Goal: Find specific page/section: Find specific page/section

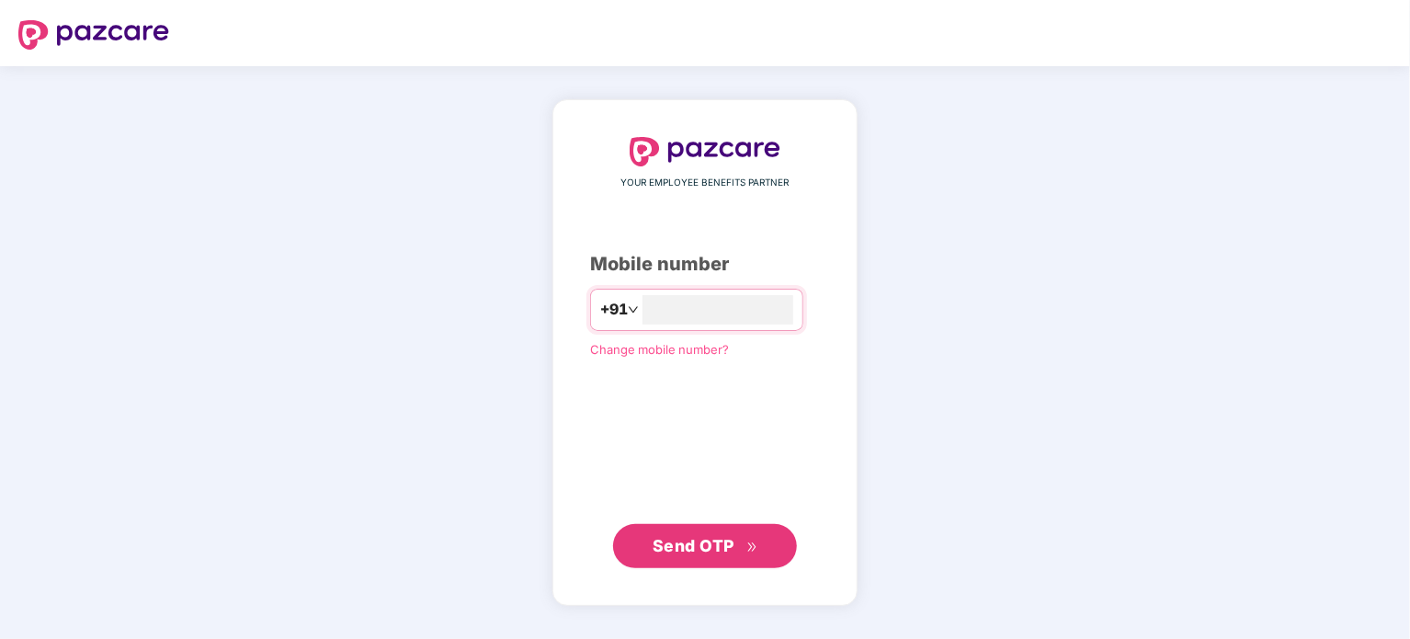
type input "**********"
click at [707, 523] on div "Send OTP" at bounding box center [705, 545] width 230 height 44
click at [710, 539] on span "Send OTP" at bounding box center [694, 544] width 82 height 19
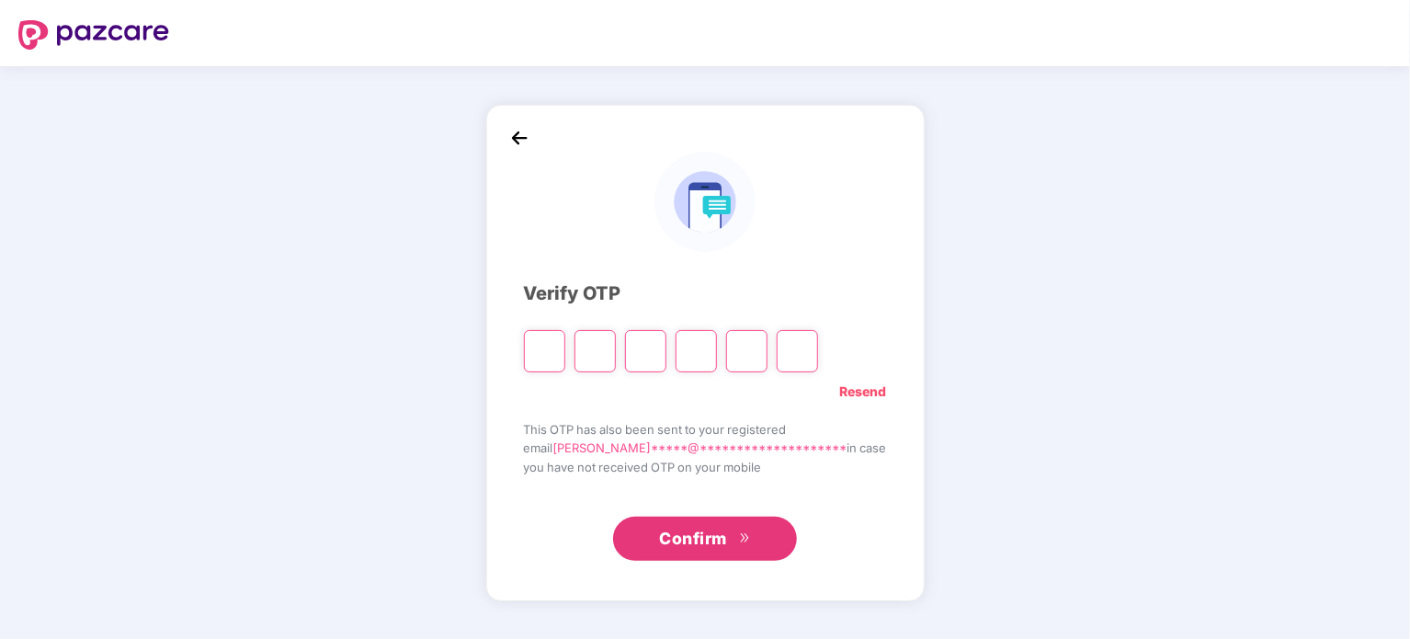
type input "*"
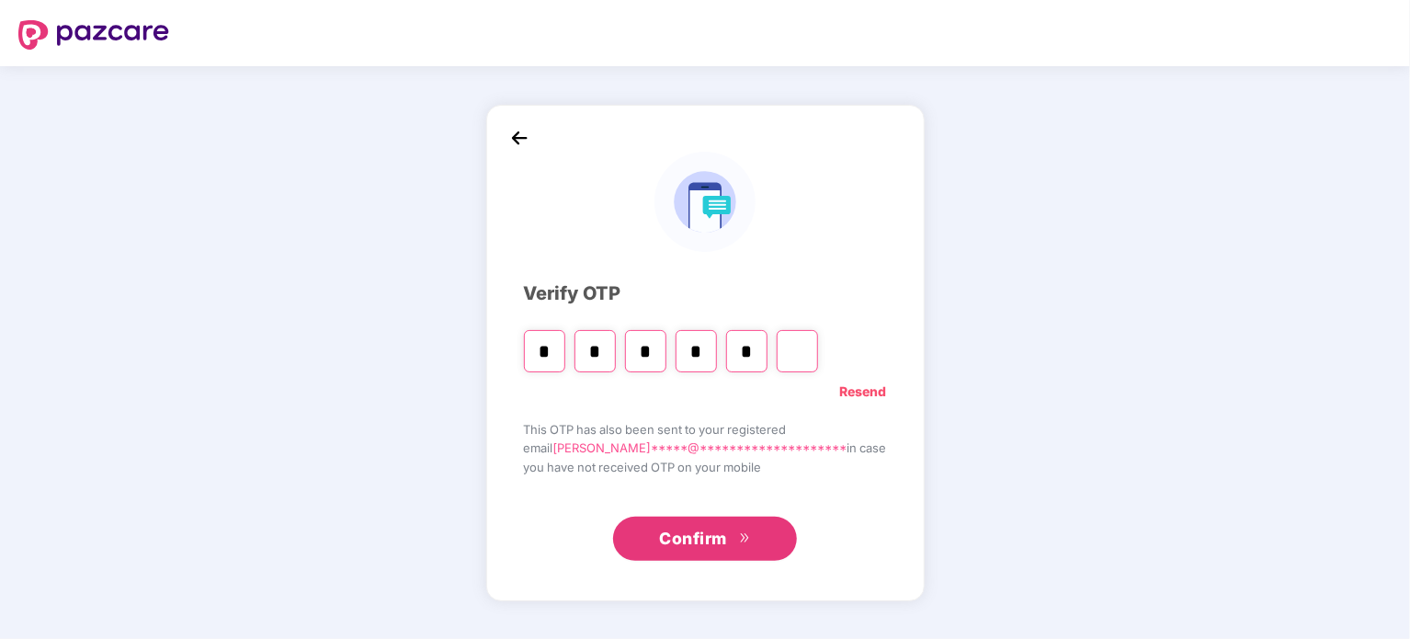
type input "*"
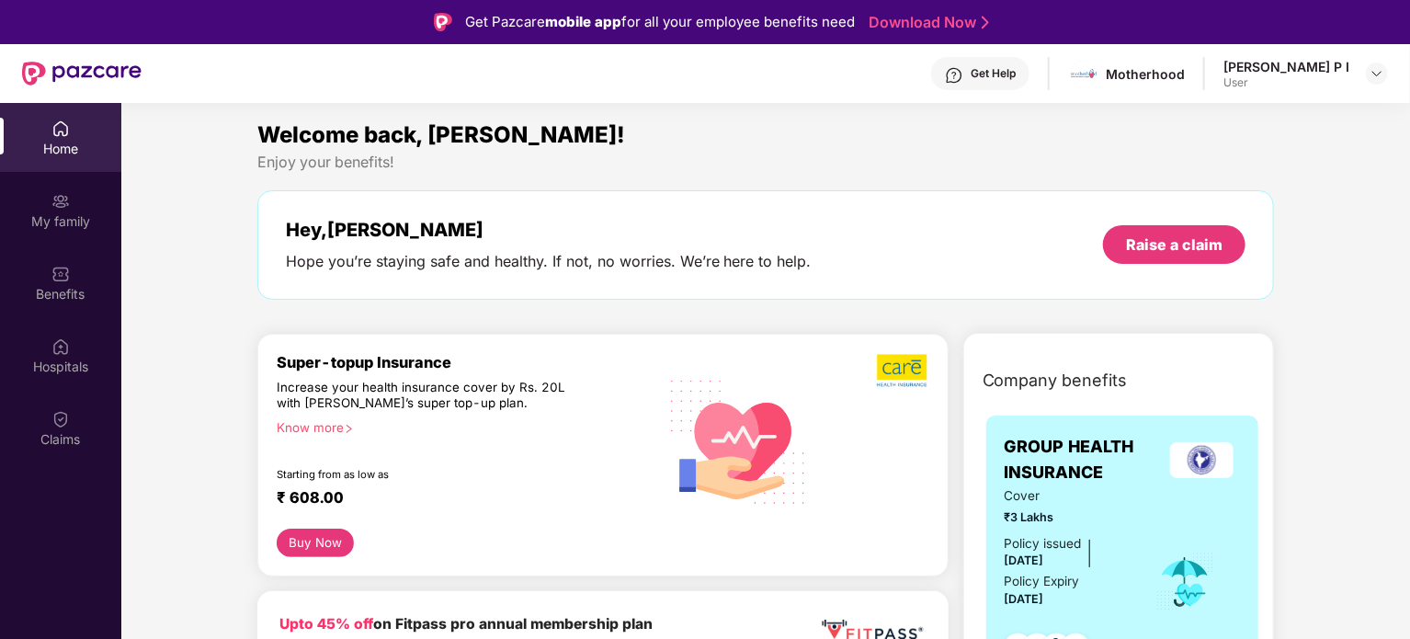
click at [1364, 74] on div "[PERSON_NAME] P I User" at bounding box center [1306, 74] width 165 height 32
click at [1372, 74] on img at bounding box center [1377, 73] width 15 height 15
click at [1265, 163] on div "[PERSON_NAME] P I" at bounding box center [1286, 167] width 126 height 17
click at [55, 149] on div "Home" at bounding box center [60, 149] width 121 height 18
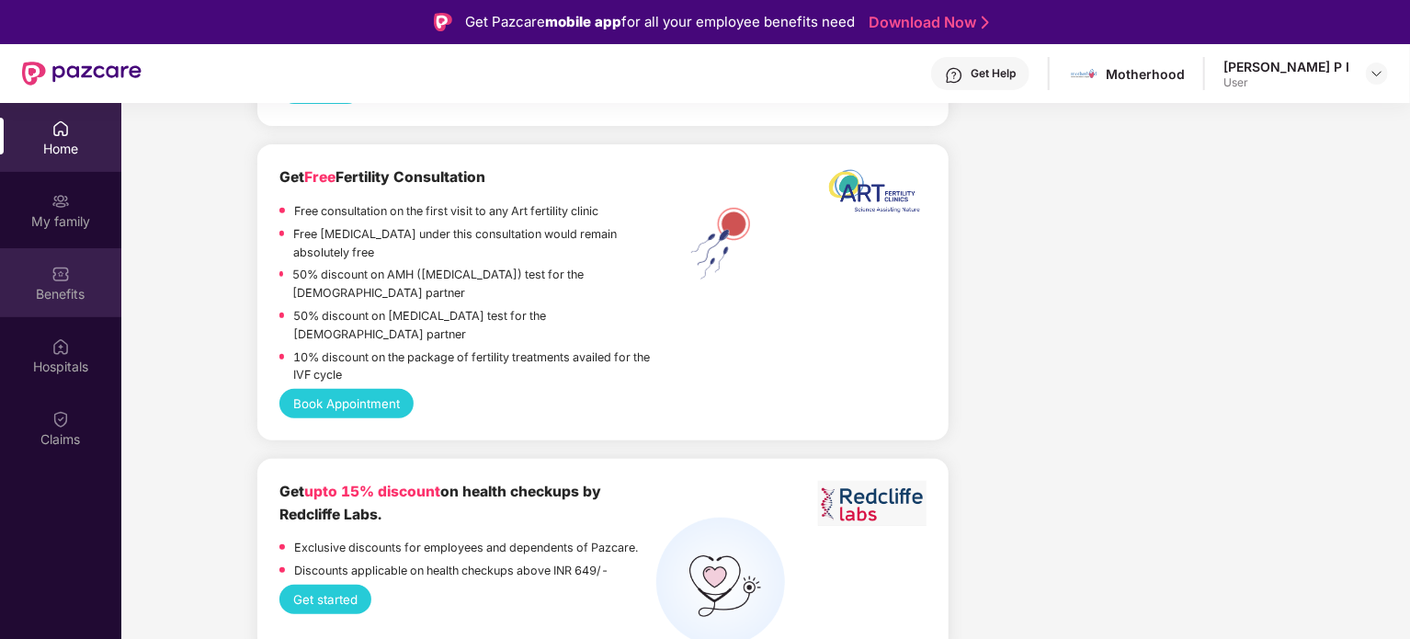
scroll to position [3891, 0]
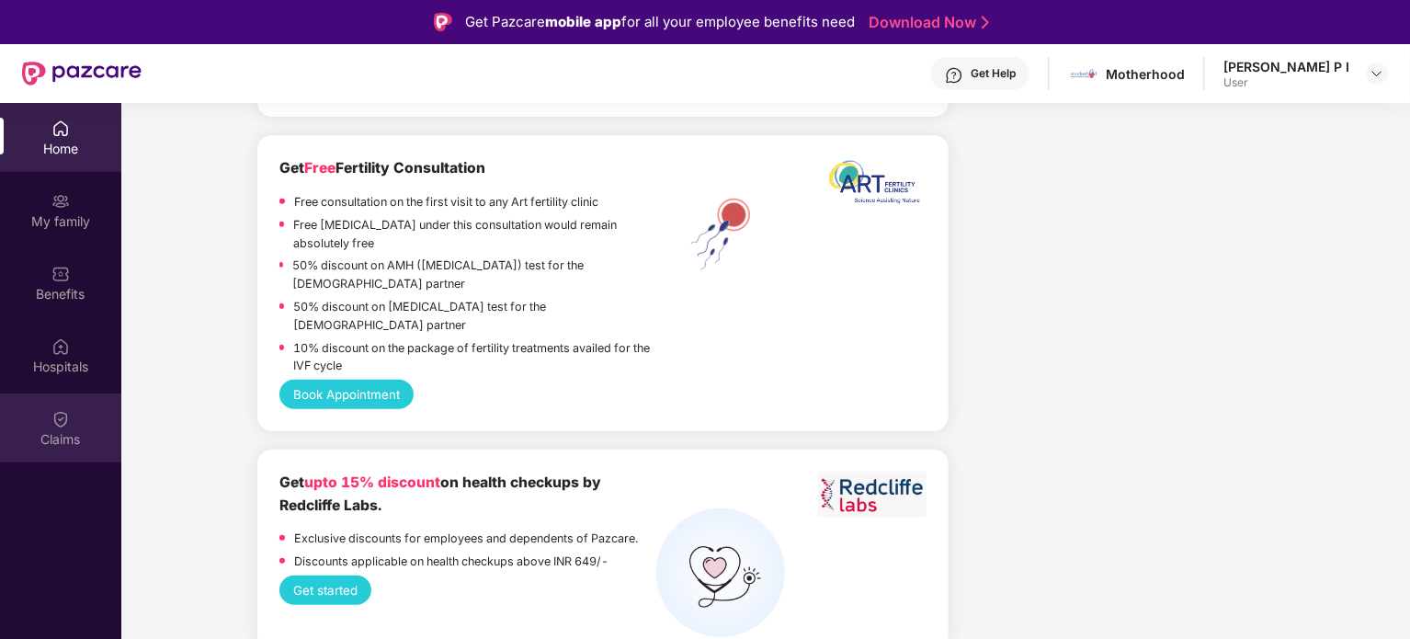
click at [59, 433] on div "Claims" at bounding box center [60, 439] width 121 height 18
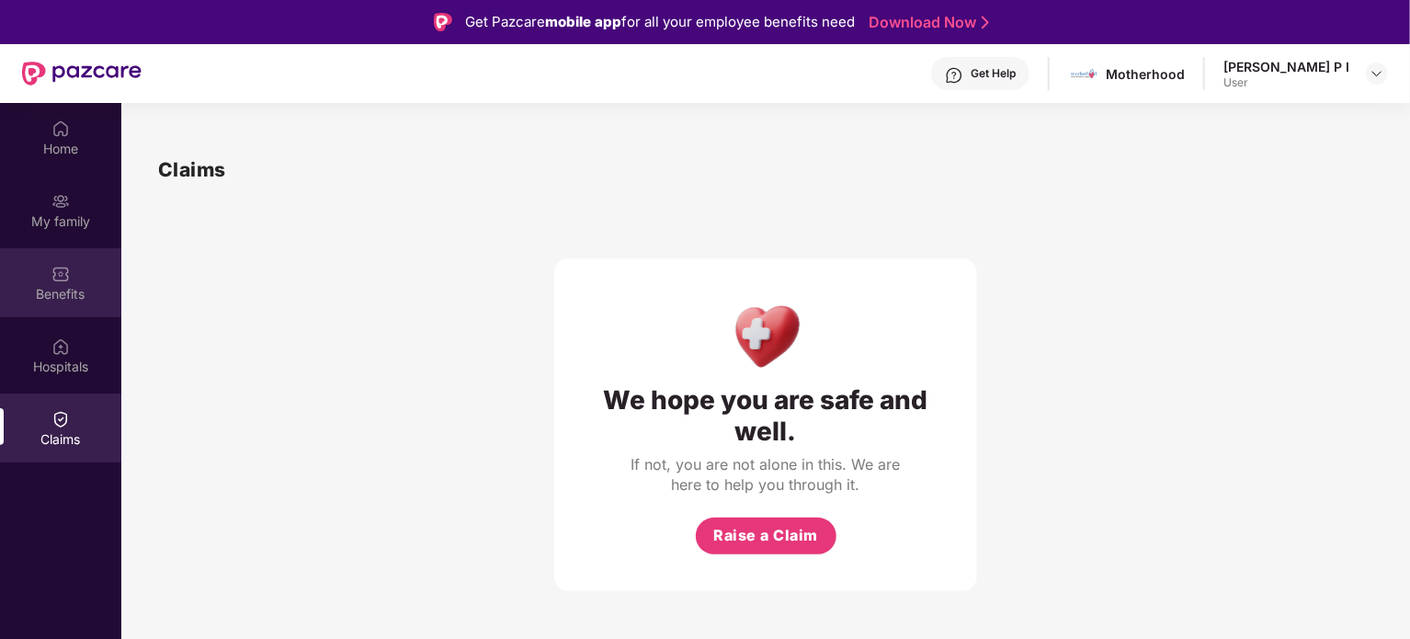
click at [65, 290] on div "Benefits" at bounding box center [60, 294] width 121 height 18
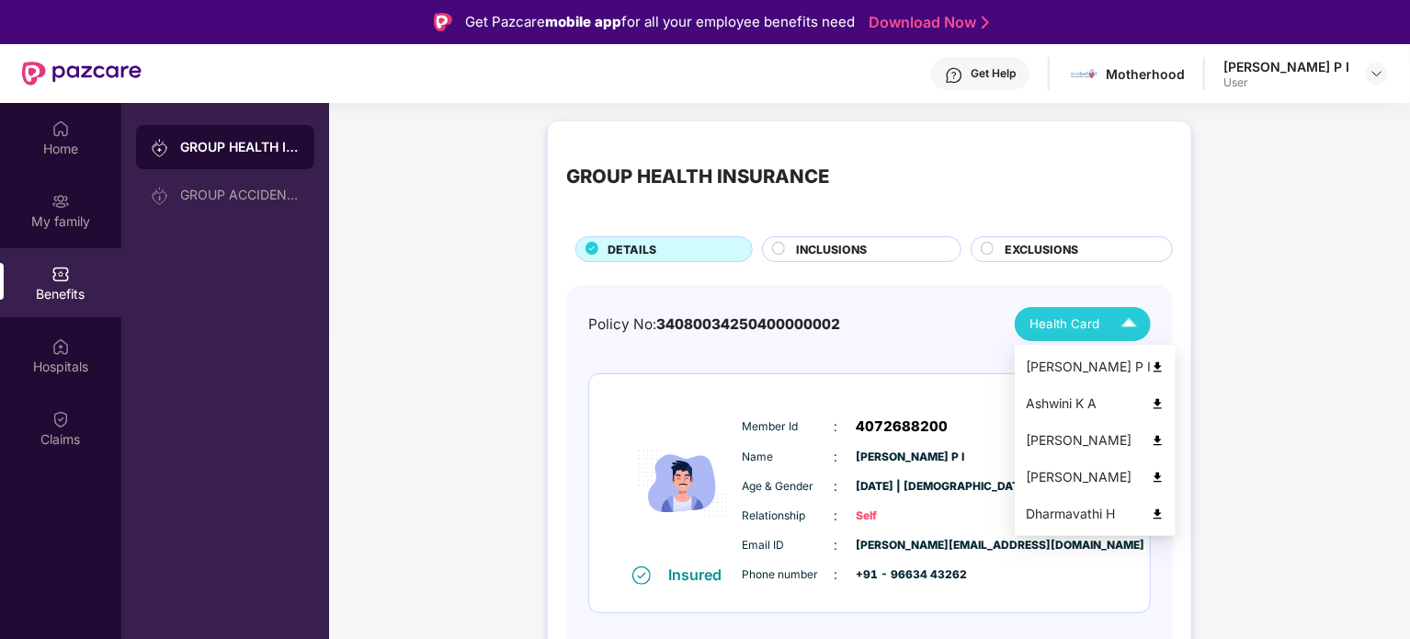
click at [1107, 330] on div "Health Card" at bounding box center [1088, 324] width 116 height 32
click at [1084, 367] on div "[PERSON_NAME] P I" at bounding box center [1095, 367] width 139 height 20
click at [1099, 321] on div "Health Card" at bounding box center [1088, 324] width 116 height 32
